Goal: Entertainment & Leisure: Consume media (video, audio)

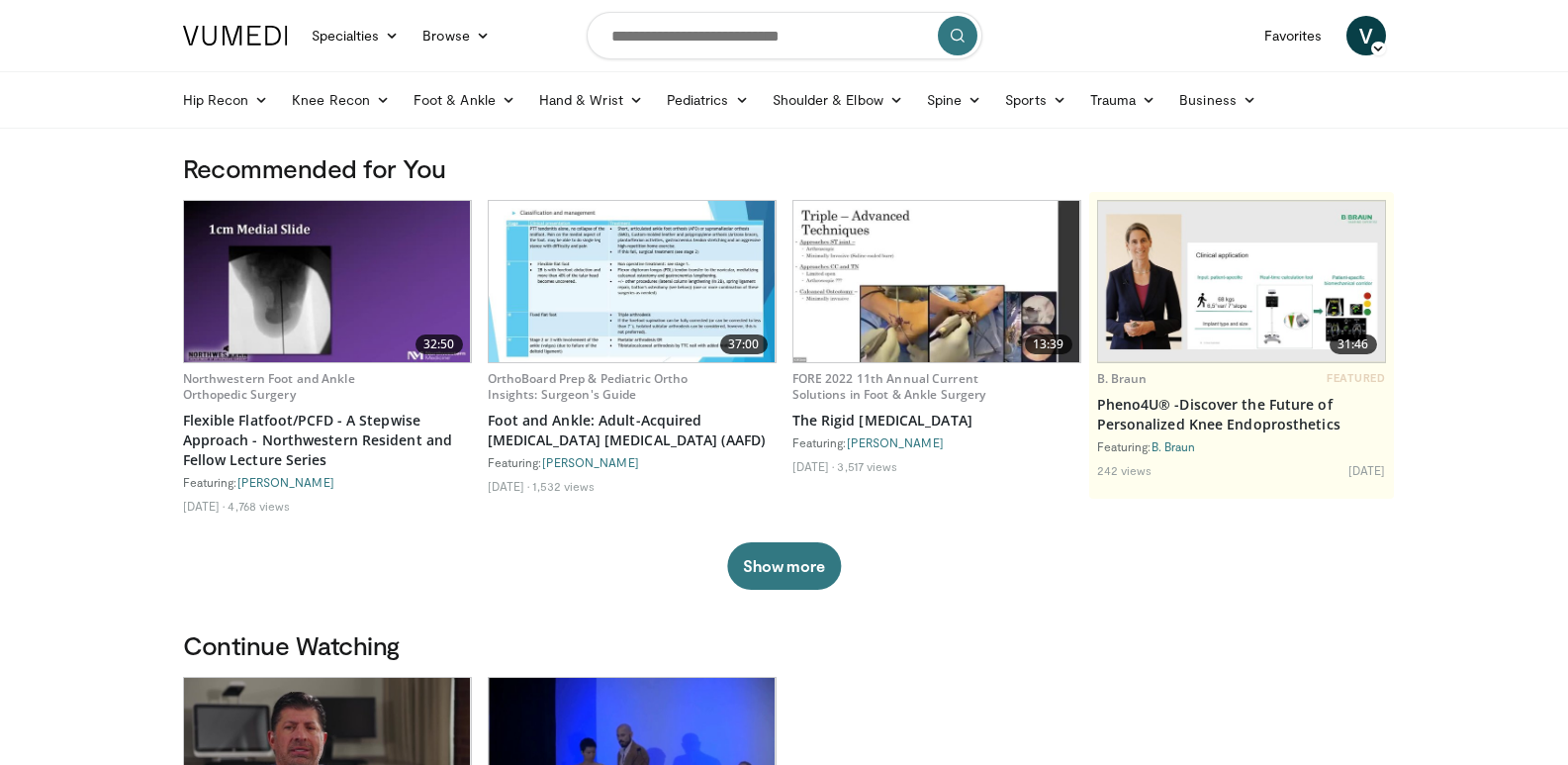
click at [349, 275] on img at bounding box center [327, 281] width 287 height 161
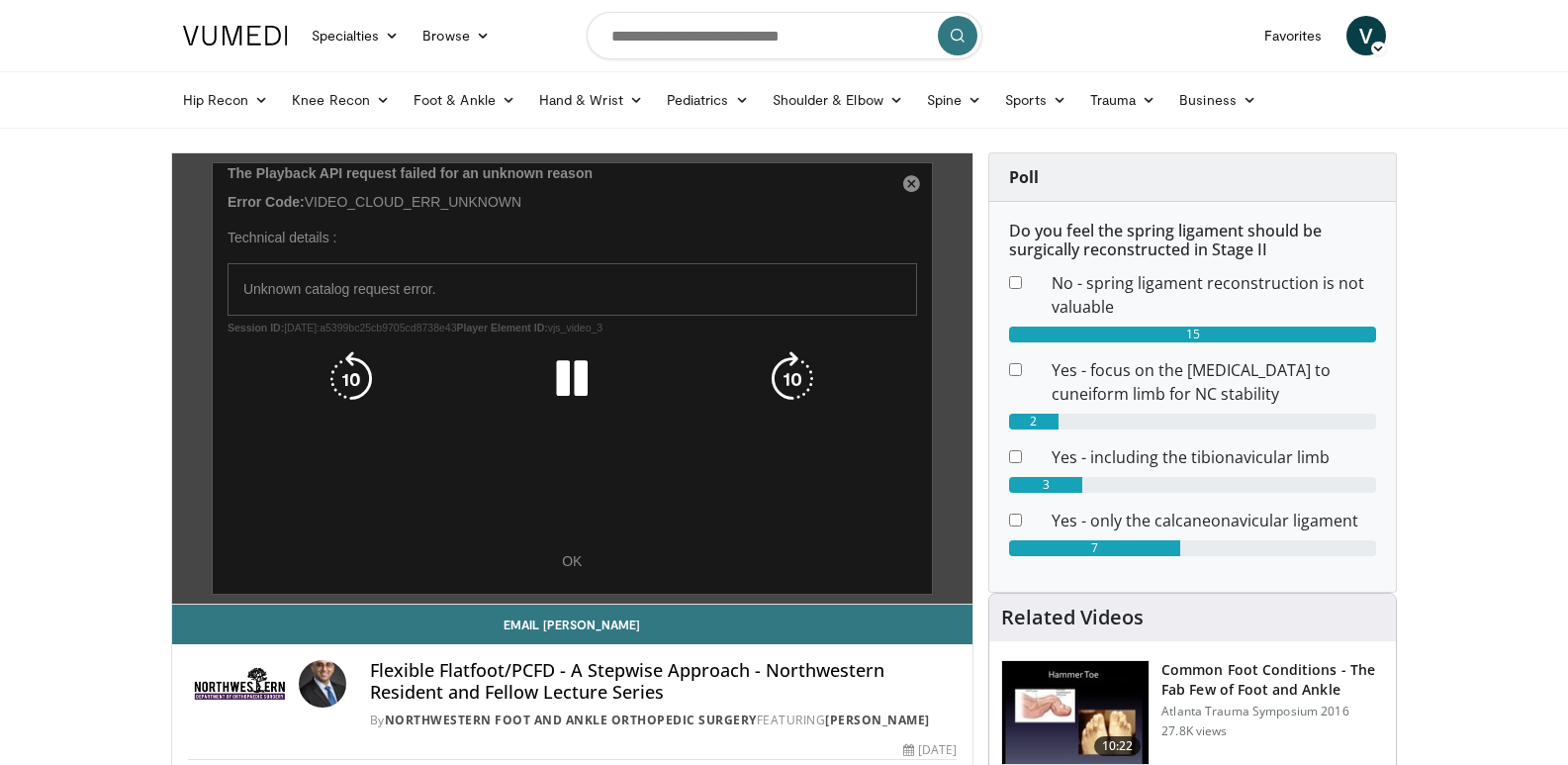
click at [564, 558] on div "10 seconds Tap to unmute" at bounding box center [572, 379] width 801 height 450
click at [913, 180] on div "10 seconds Tap to unmute" at bounding box center [572, 379] width 801 height 450
click at [907, 182] on div "10 seconds Tap to unmute" at bounding box center [572, 379] width 801 height 450
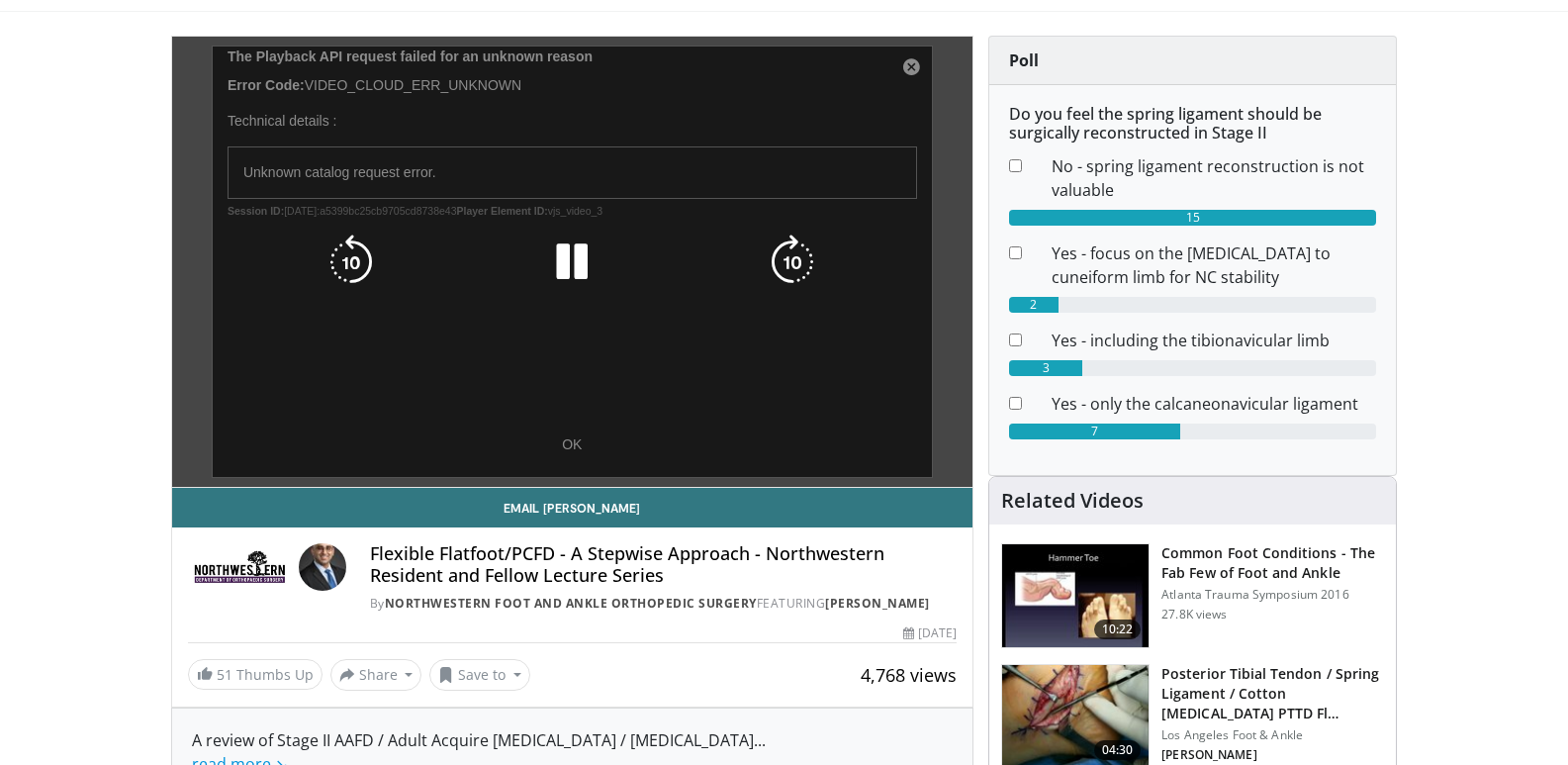
scroll to position [297, 0]
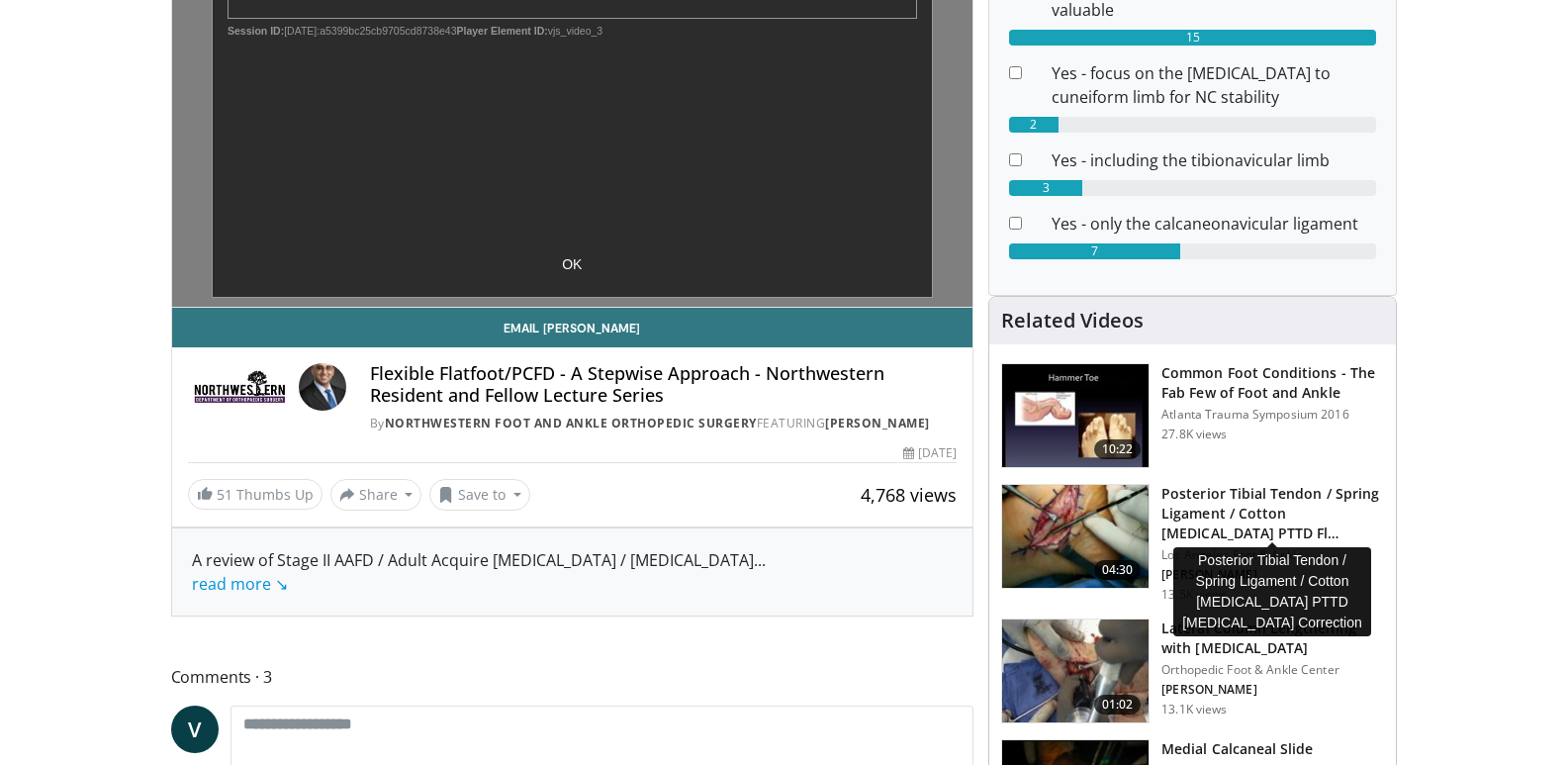
click at [1254, 502] on h3 "Posterior Tibial Tendon / Spring Ligament / Cotton Osteotomy PTTD Fl…" at bounding box center [1272, 512] width 223 height 59
